Goal: Information Seeking & Learning: Learn about a topic

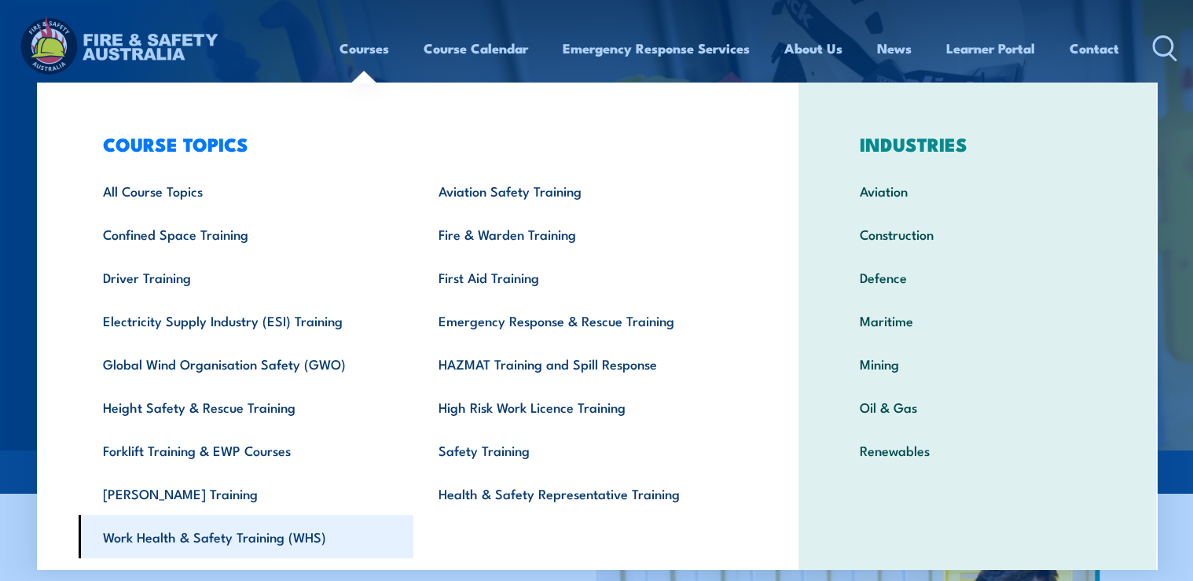
click at [228, 523] on link "Work Health & Safety Training (WHS)" at bounding box center [247, 536] width 336 height 43
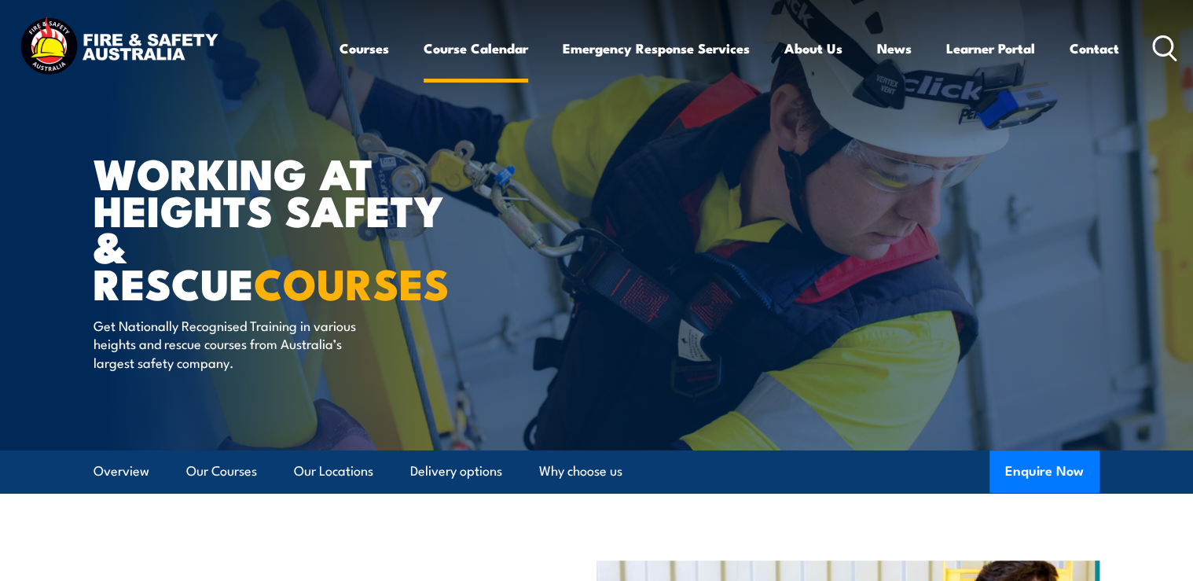
click at [442, 49] on link "Course Calendar" at bounding box center [476, 49] width 105 height 42
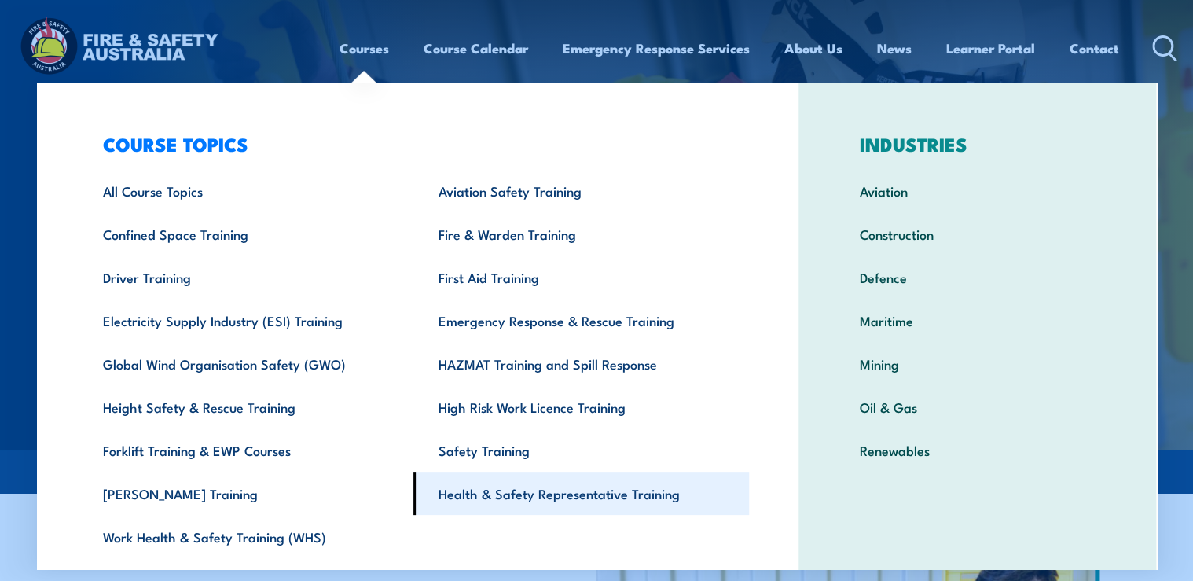
click at [512, 497] on link "Health & Safety Representative Training" at bounding box center [581, 493] width 336 height 43
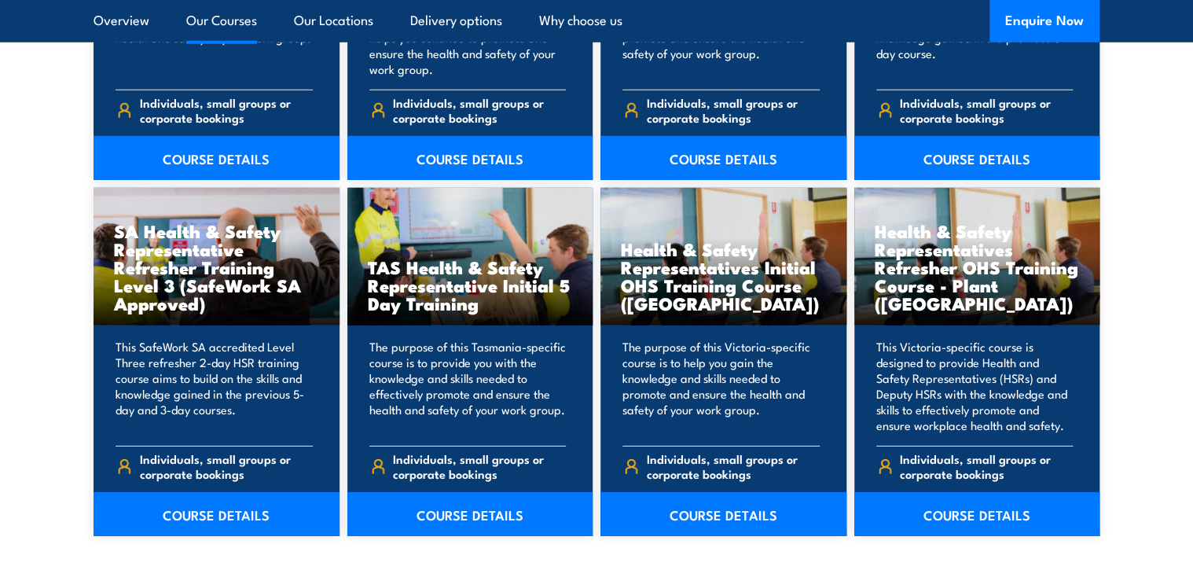
scroll to position [2326, 0]
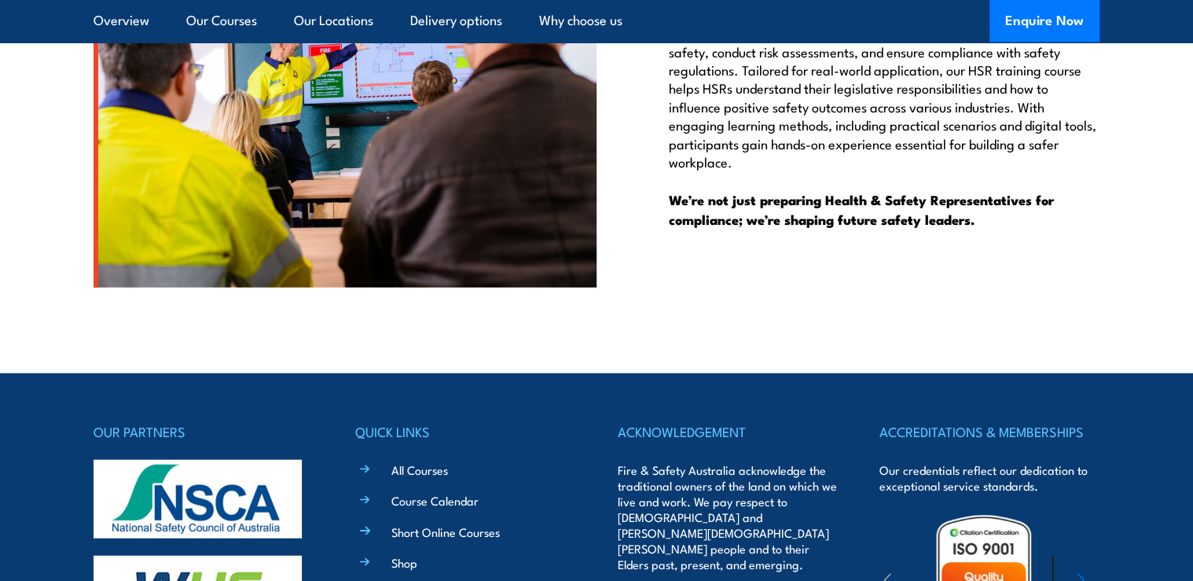
scroll to position [4880, 0]
